Goal: Transaction & Acquisition: Purchase product/service

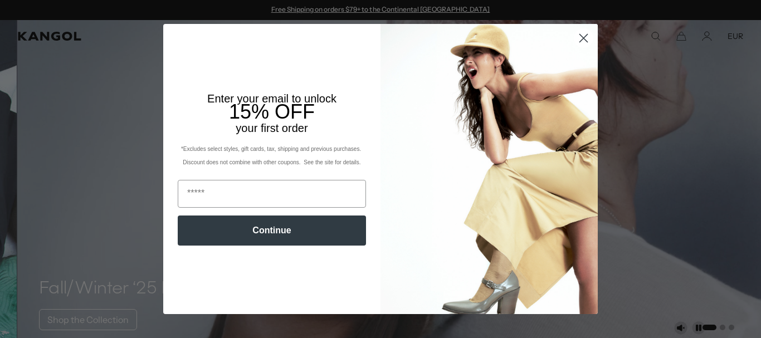
click at [576, 38] on circle "Close dialog" at bounding box center [584, 38] width 18 height 18
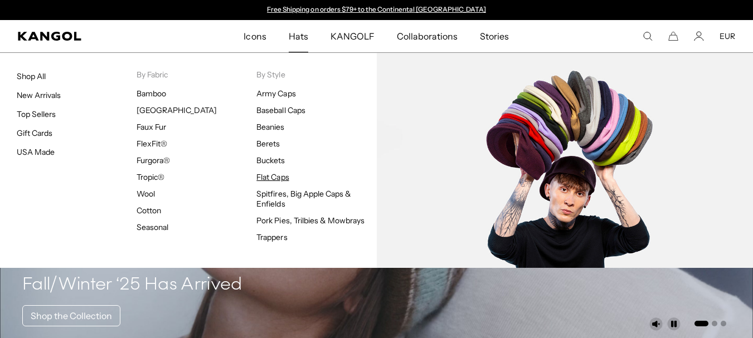
click at [264, 177] on link "Flat Caps" at bounding box center [272, 177] width 32 height 10
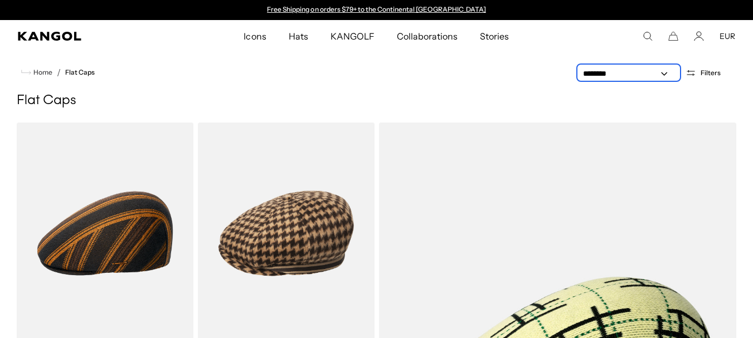
click at [653, 74] on select "**********" at bounding box center [629, 74] width 100 height 12
click at [704, 72] on span "Filters" at bounding box center [711, 73] width 20 height 8
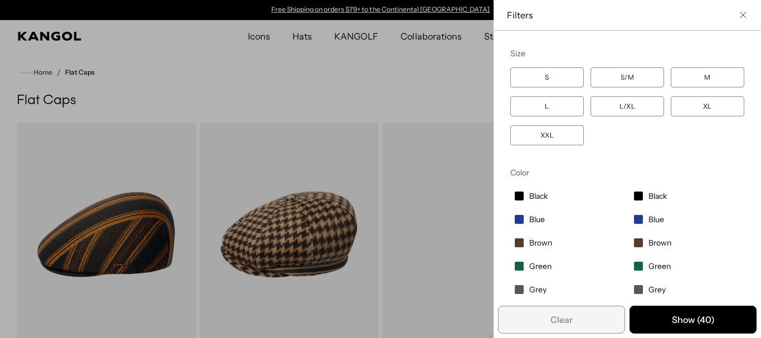
click at [414, 91] on div "Close filters list" at bounding box center [380, 169] width 761 height 338
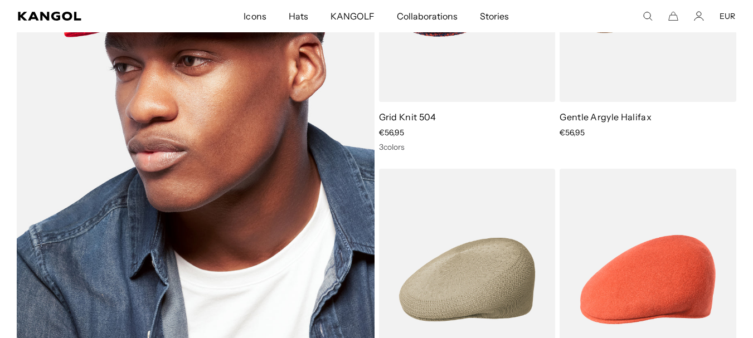
scroll to position [1003, 0]
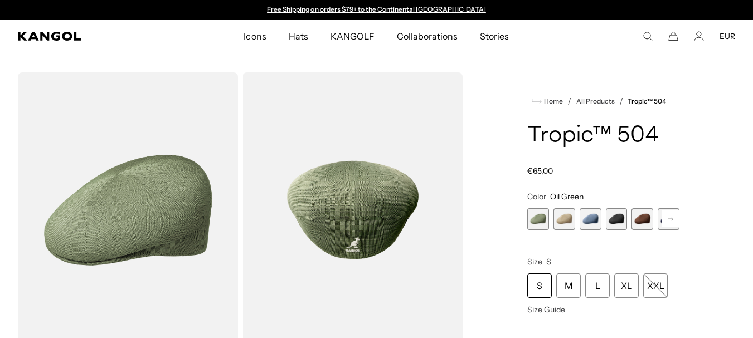
click at [578, 226] on div "Oil Green Variant sold out or unavailable Beige Variant sold out or unavailable…" at bounding box center [603, 219] width 152 height 22
click at [571, 222] on span "2 of 9" at bounding box center [565, 219] width 22 height 22
click at [561, 216] on span "2 of 9" at bounding box center [565, 219] width 22 height 22
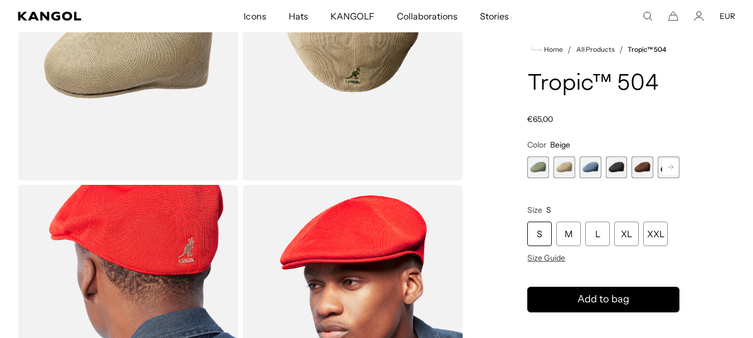
scroll to position [223, 0]
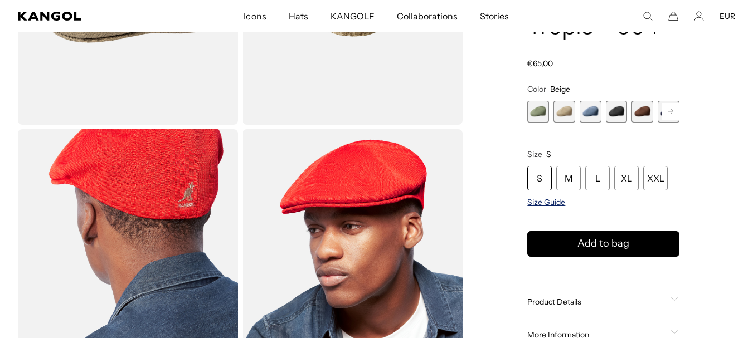
click at [557, 205] on span "Size Guide" at bounding box center [546, 202] width 38 height 10
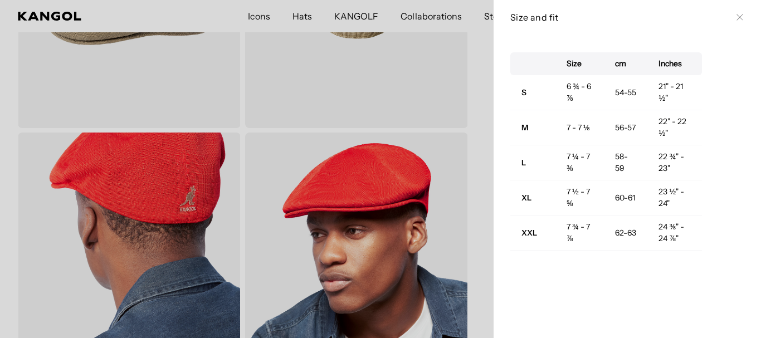
click at [455, 196] on div at bounding box center [380, 169] width 761 height 338
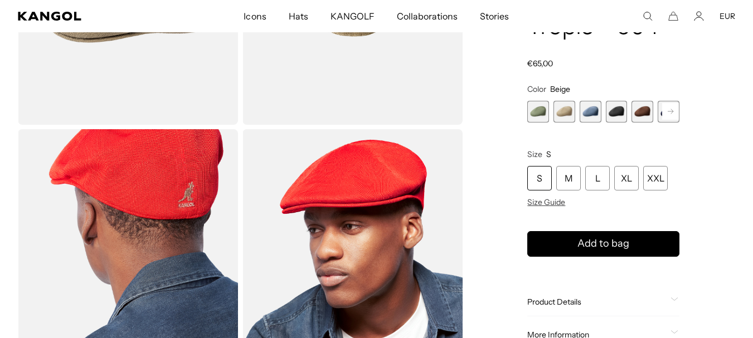
scroll to position [390, 0]
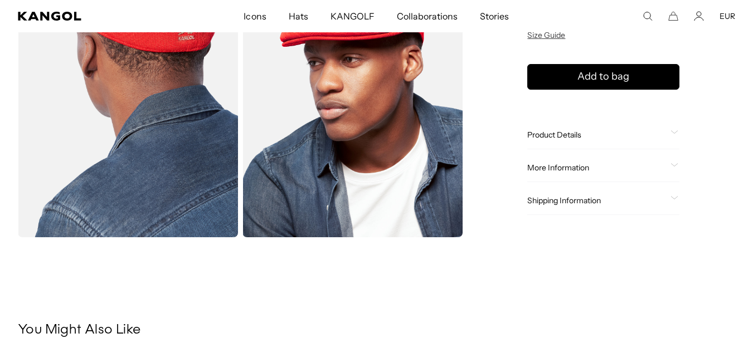
click at [397, 178] on img "Gallery Viewer" at bounding box center [352, 99] width 220 height 275
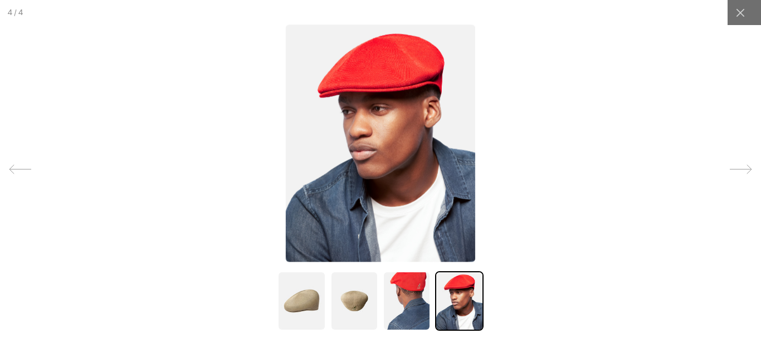
click at [681, 183] on div at bounding box center [380, 169] width 761 height 338
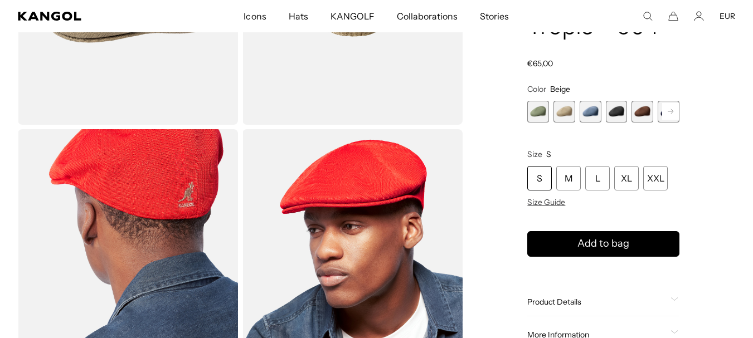
scroll to position [334, 0]
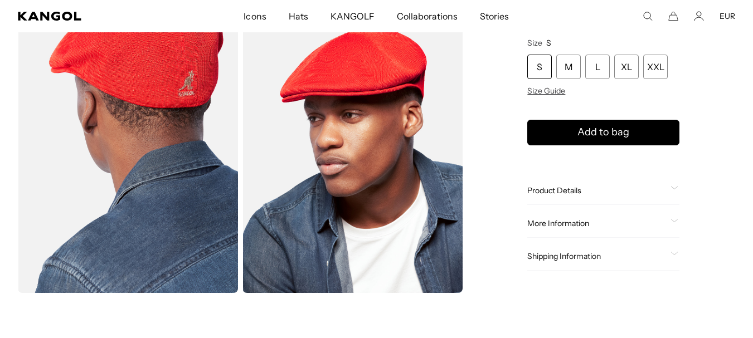
click at [561, 193] on span "Product Details" at bounding box center [596, 191] width 139 height 10
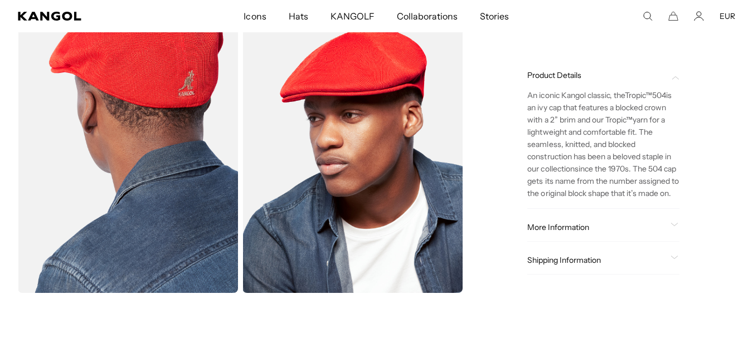
click at [553, 232] on span "More Information" at bounding box center [596, 227] width 139 height 10
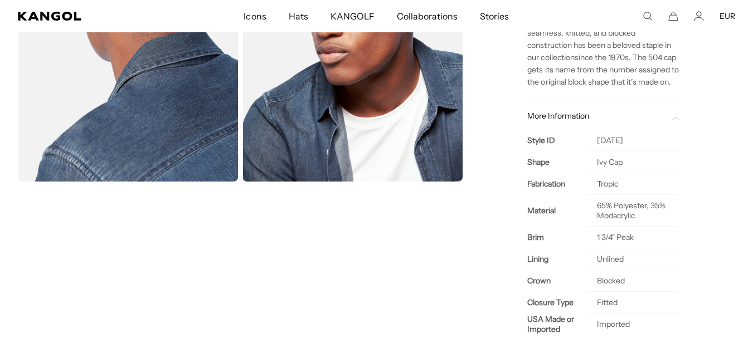
scroll to position [557, 0]
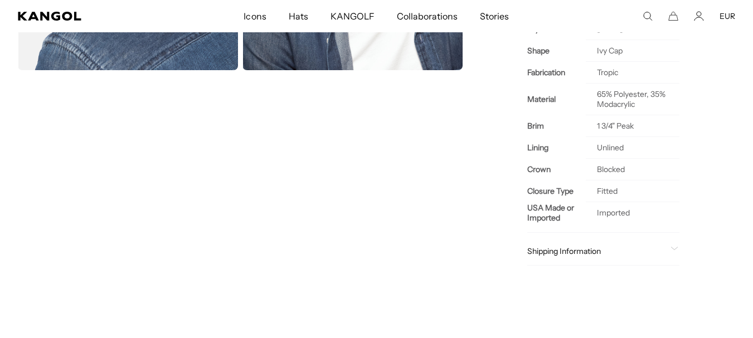
click at [551, 256] on span "Shipping Information" at bounding box center [596, 251] width 139 height 10
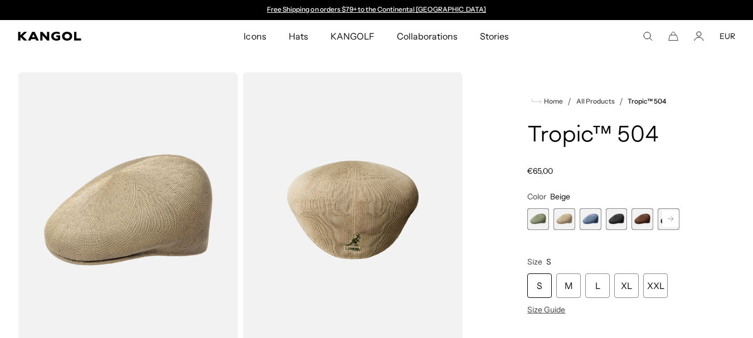
scroll to position [223, 0]
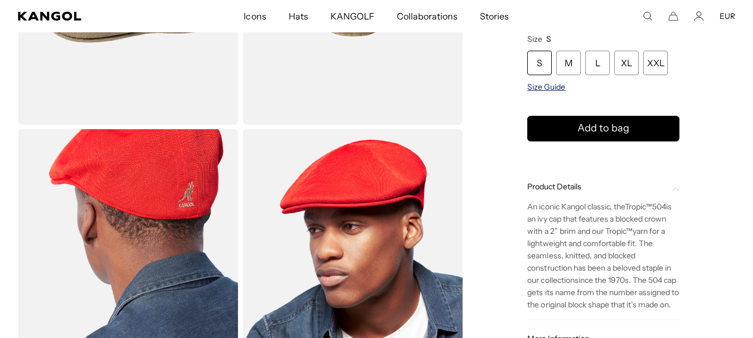
click at [553, 86] on span "Size Guide" at bounding box center [546, 87] width 38 height 10
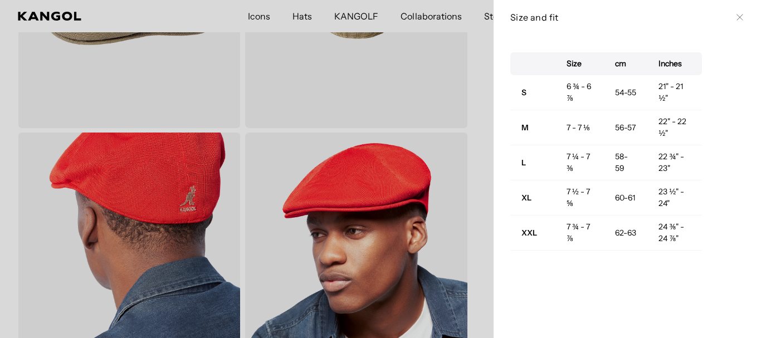
click at [478, 124] on div at bounding box center [380, 169] width 761 height 338
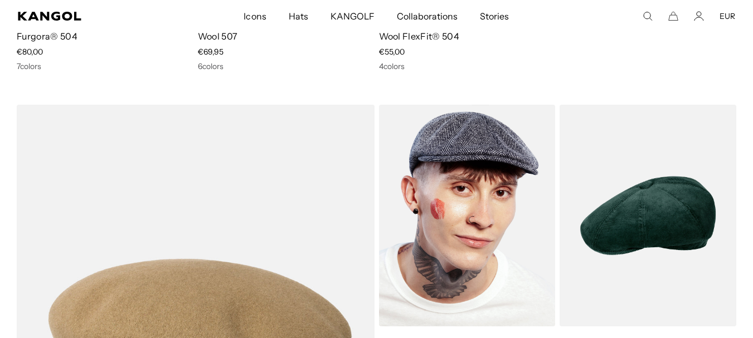
scroll to position [1855, 0]
click at [520, 192] on img at bounding box center [467, 216] width 177 height 222
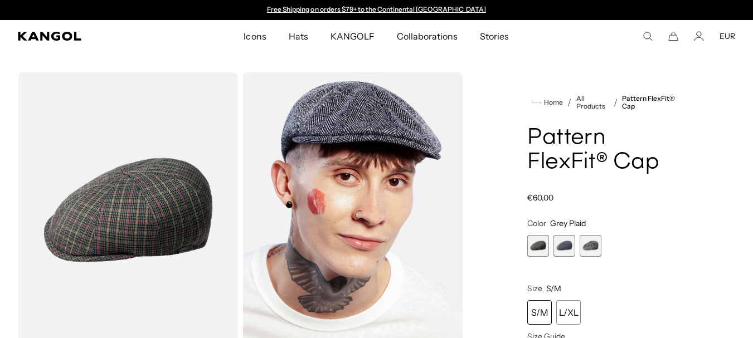
scroll to position [56, 0]
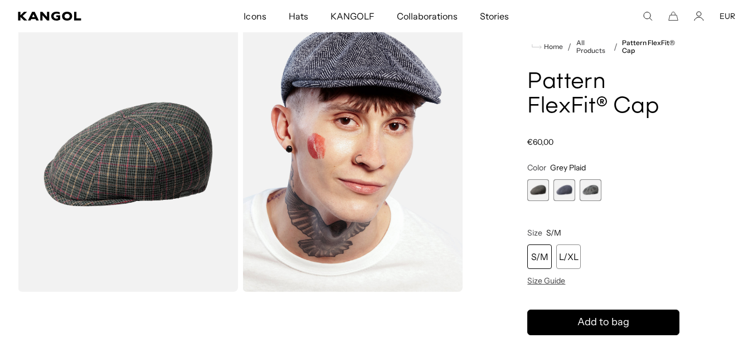
click at [564, 189] on span "2 of 3" at bounding box center [565, 190] width 22 height 22
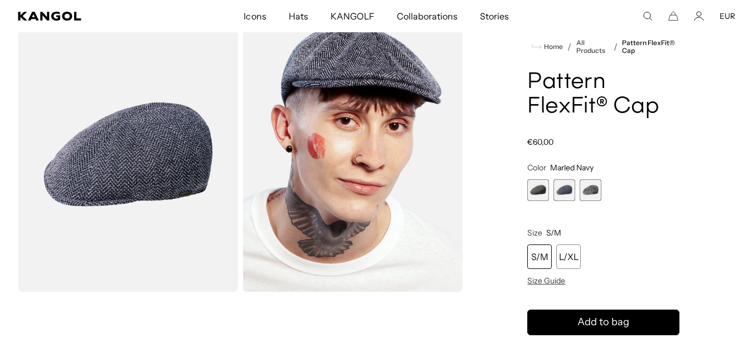
click at [545, 194] on span "1 of 3" at bounding box center [538, 190] width 22 height 22
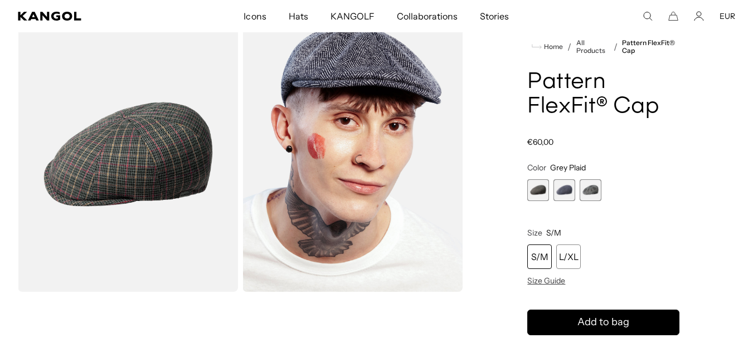
click at [565, 192] on span "2 of 3" at bounding box center [565, 190] width 22 height 22
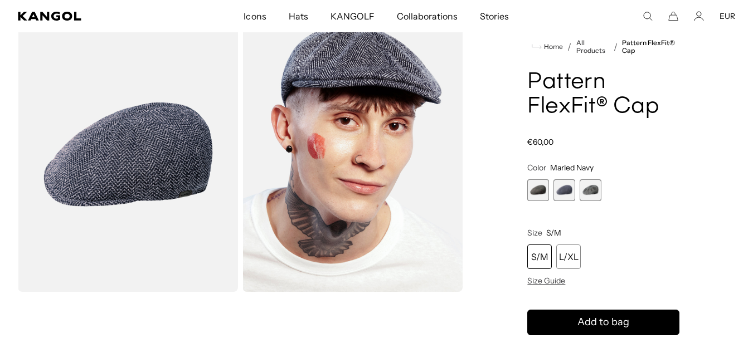
click at [580, 190] on span "3 of 3" at bounding box center [591, 190] width 22 height 22
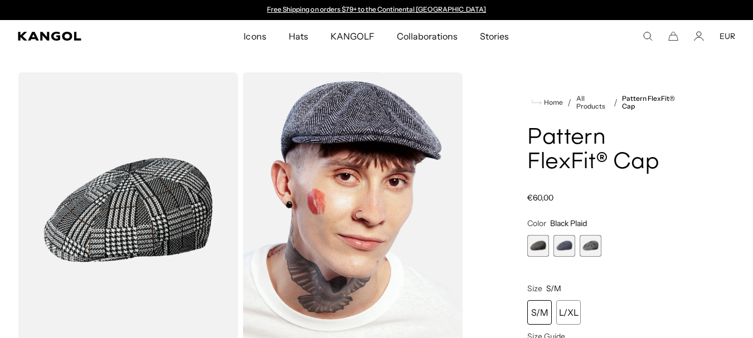
scroll to position [56, 0]
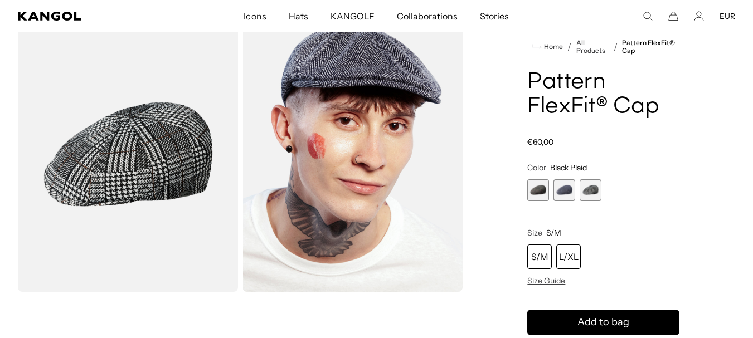
click at [570, 256] on div "L/XL" at bounding box center [568, 257] width 25 height 25
click at [554, 280] on span "Size Guide" at bounding box center [546, 281] width 38 height 10
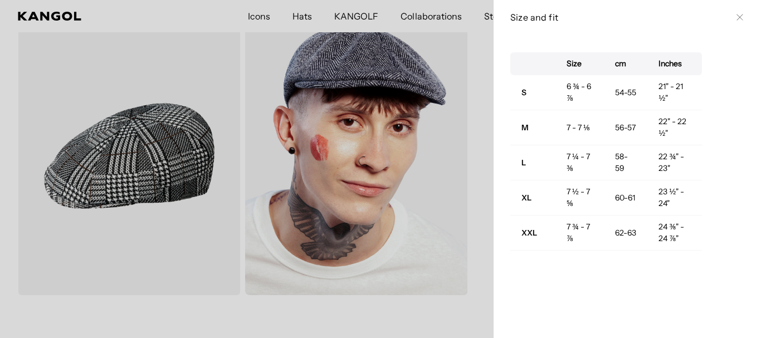
click at [463, 311] on div at bounding box center [380, 169] width 761 height 338
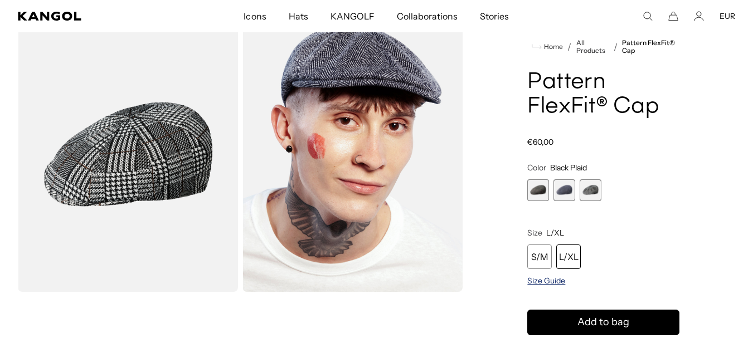
click at [542, 284] on span "Size Guide" at bounding box center [546, 281] width 38 height 10
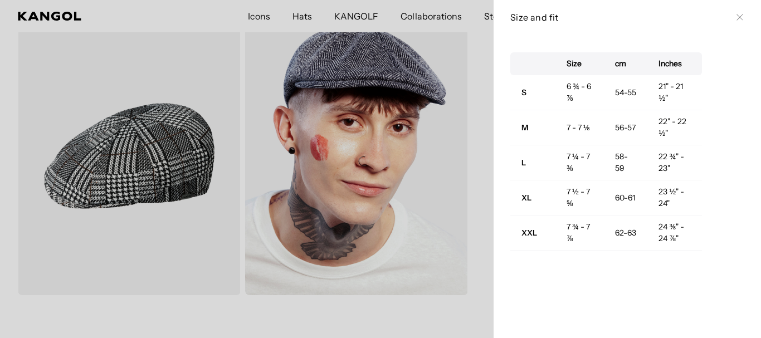
click at [446, 311] on div at bounding box center [380, 169] width 761 height 338
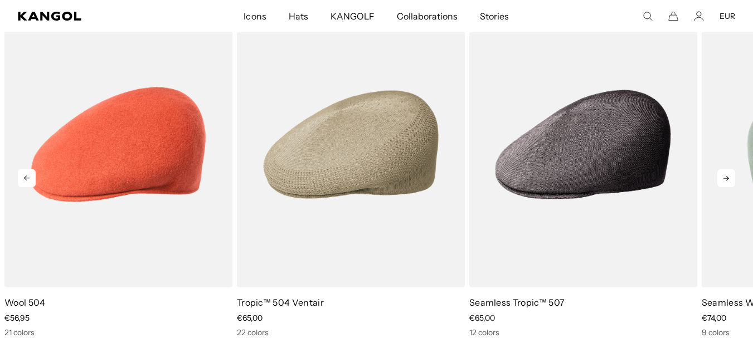
scroll to position [4865, 0]
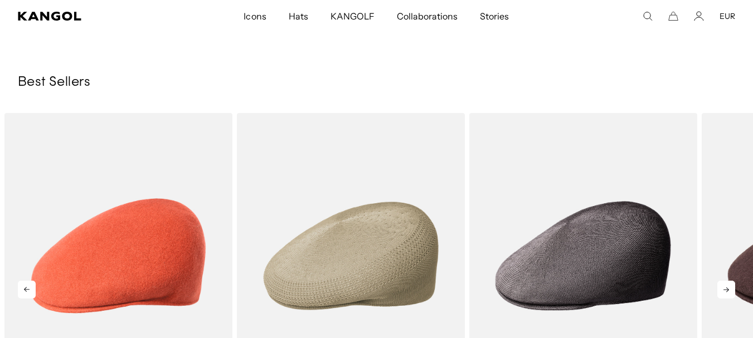
click at [729, 281] on icon at bounding box center [726, 290] width 18 height 18
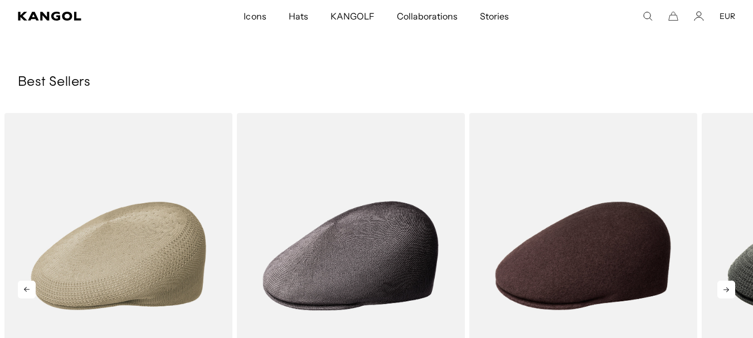
click at [729, 281] on icon at bounding box center [726, 290] width 18 height 18
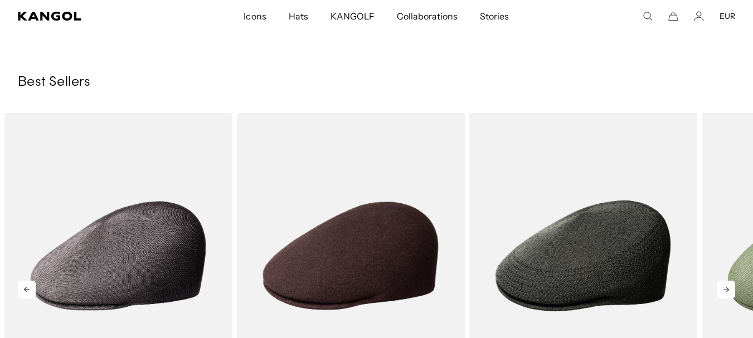
click at [729, 281] on icon at bounding box center [726, 290] width 18 height 18
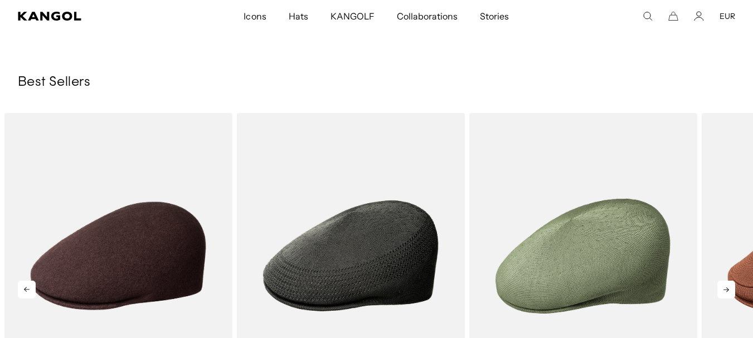
click at [729, 281] on icon at bounding box center [726, 290] width 18 height 18
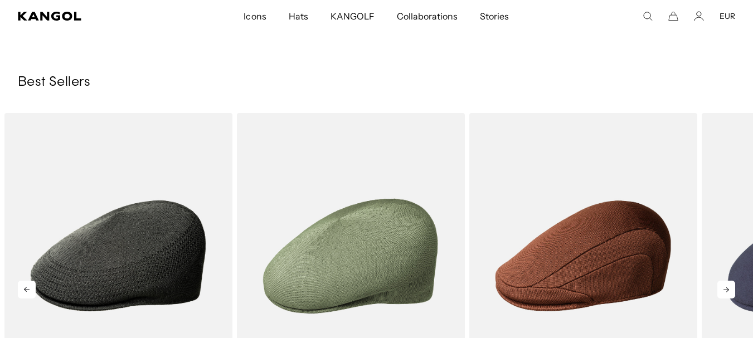
click at [729, 281] on icon at bounding box center [726, 290] width 18 height 18
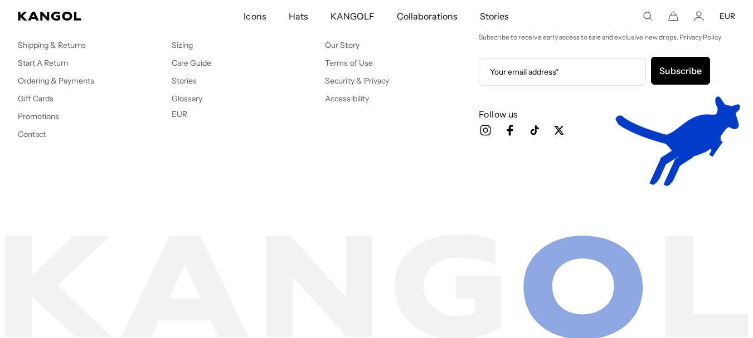
scroll to position [5510, 0]
